Goal: Task Accomplishment & Management: Complete application form

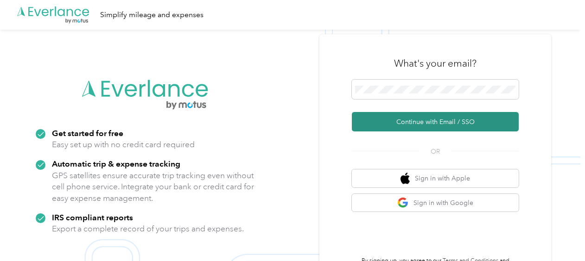
click at [412, 115] on button "Continue with Email / SSO" at bounding box center [435, 121] width 167 height 19
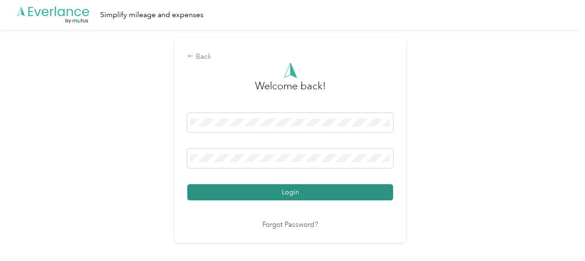
click at [231, 190] on button "Login" at bounding box center [290, 192] width 206 height 16
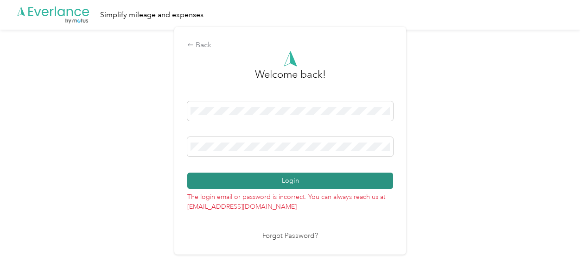
click at [250, 179] on button "Login" at bounding box center [290, 181] width 206 height 16
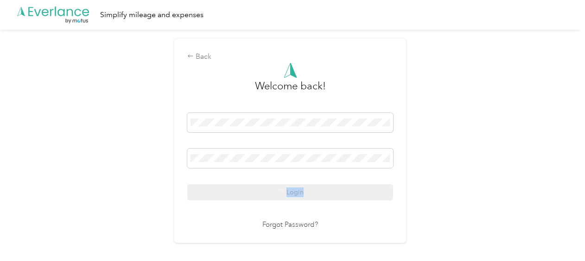
click at [250, 179] on div "Login" at bounding box center [290, 157] width 206 height 88
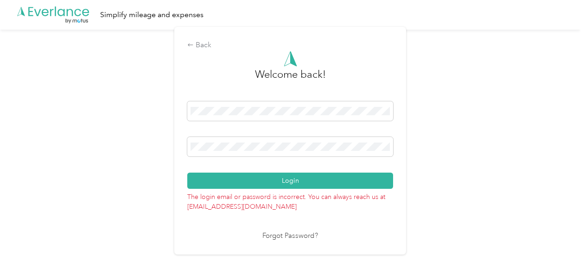
click at [151, 155] on div "Back Welcome back! Login The login email or password is incorrect. You can alwa…" at bounding box center [290, 145] width 580 height 230
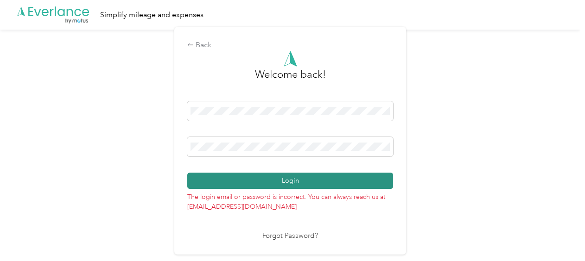
click at [241, 178] on button "Login" at bounding box center [290, 181] width 206 height 16
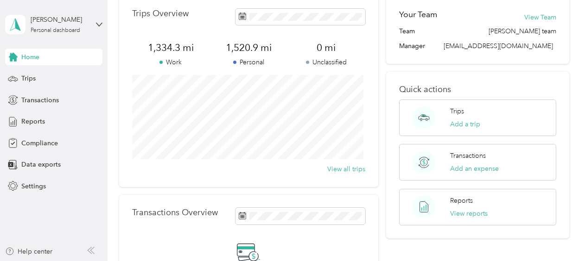
scroll to position [45, 0]
click at [29, 122] on span "Reports" at bounding box center [33, 122] width 24 height 10
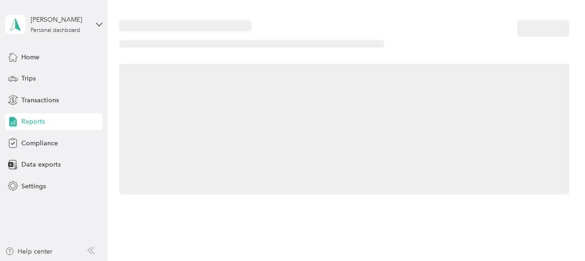
scroll to position [0, 0]
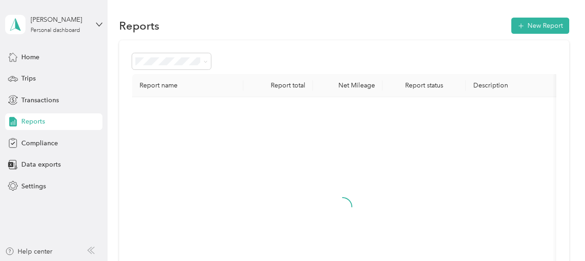
scroll to position [45, 0]
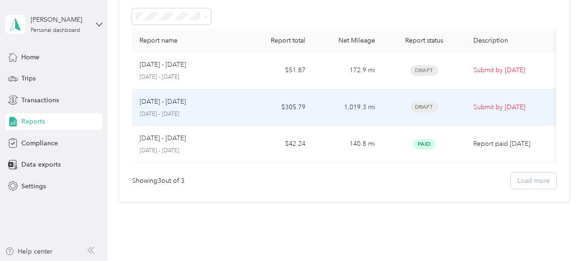
click at [480, 105] on p "Submit by [DATE]" at bounding box center [512, 107] width 78 height 10
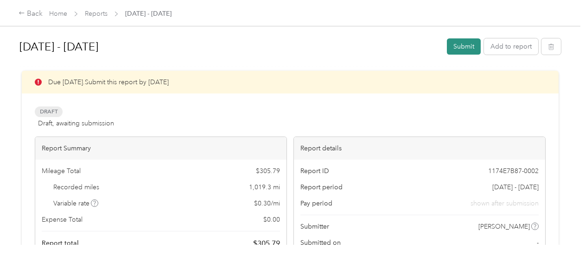
click at [452, 44] on button "Submit" at bounding box center [464, 46] width 34 height 16
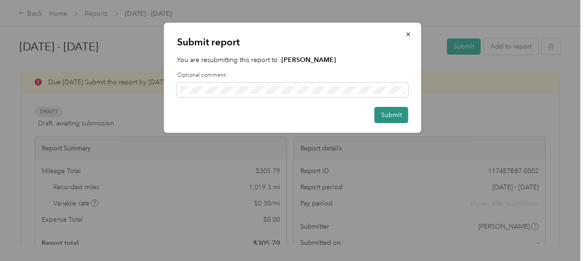
click at [387, 113] on button "Submit" at bounding box center [391, 115] width 34 height 16
